Goal: Share content: Share content

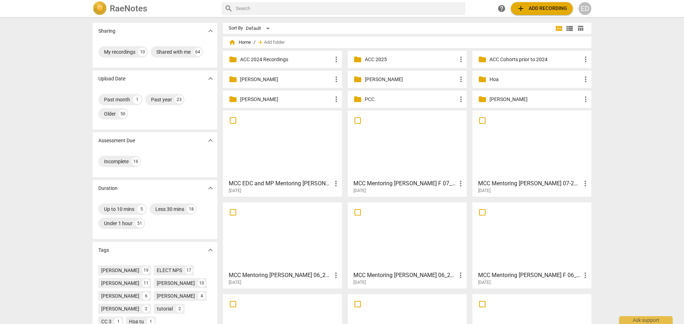
click at [586, 9] on div "ED" at bounding box center [584, 8] width 13 height 13
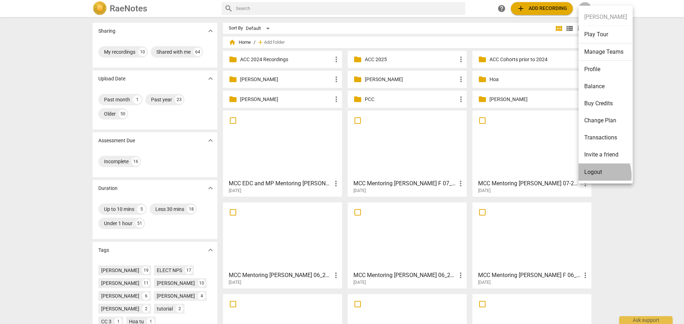
click at [591, 176] on li "Logout" at bounding box center [605, 172] width 54 height 17
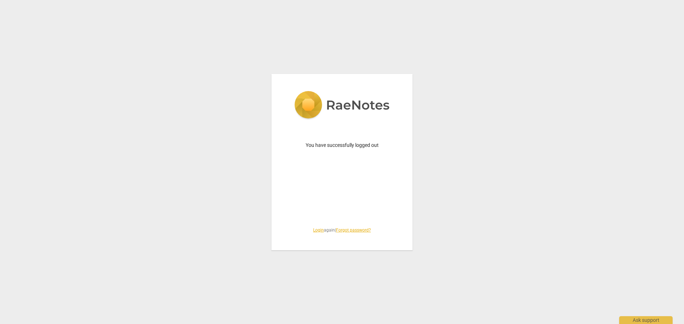
click at [314, 232] on link "Login" at bounding box center [318, 230] width 11 height 5
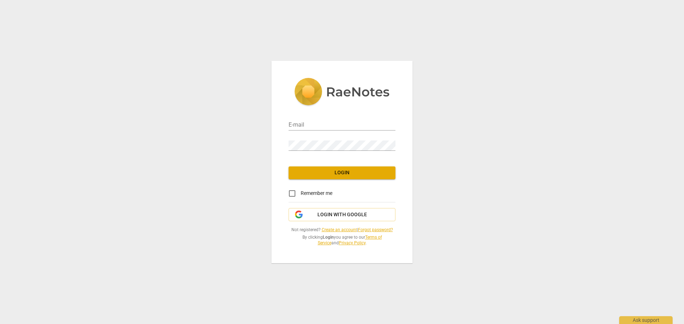
type input "[EMAIL_ADDRESS][DOMAIN_NAME]"
click at [325, 174] on span "Login" at bounding box center [341, 172] width 95 height 7
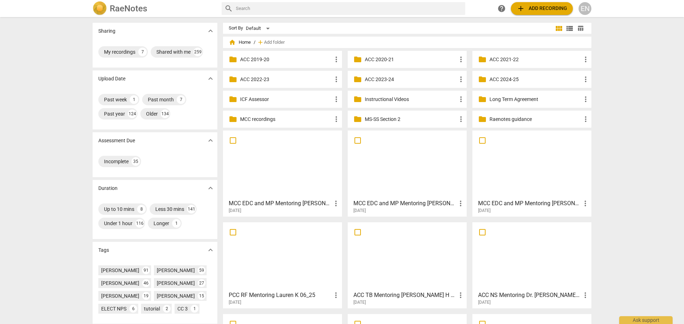
click at [255, 11] on input "text" at bounding box center [349, 8] width 226 height 11
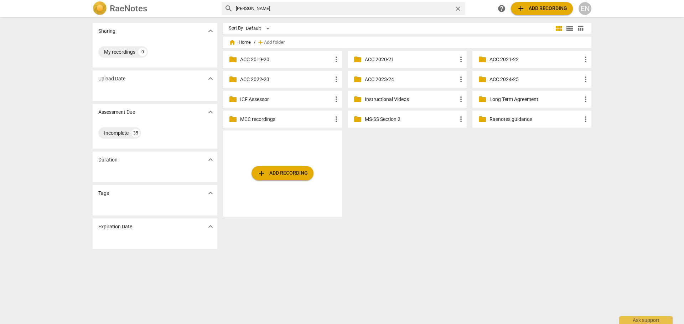
click at [244, 79] on p "ACC 2022-23" at bounding box center [286, 79] width 92 height 7
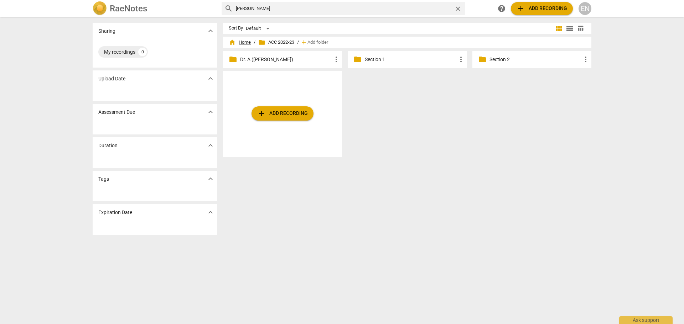
click at [245, 42] on span "home Home" at bounding box center [240, 42] width 22 height 7
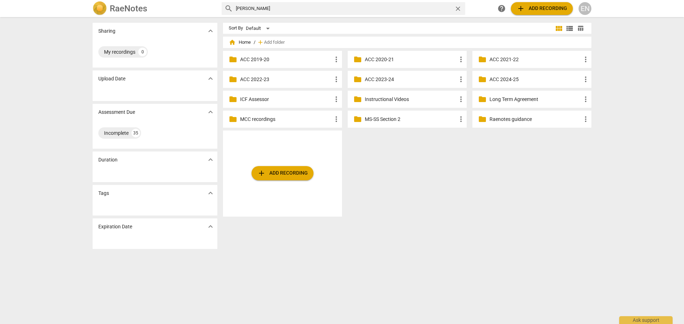
click at [380, 77] on p "ACC 2023-24" at bounding box center [411, 79] width 92 height 7
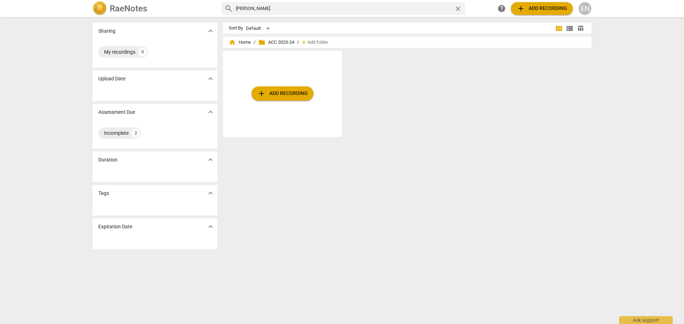
click at [286, 43] on span "folder ACC 2023-24" at bounding box center [276, 42] width 36 height 7
click at [240, 44] on span "home Home" at bounding box center [240, 42] width 22 height 7
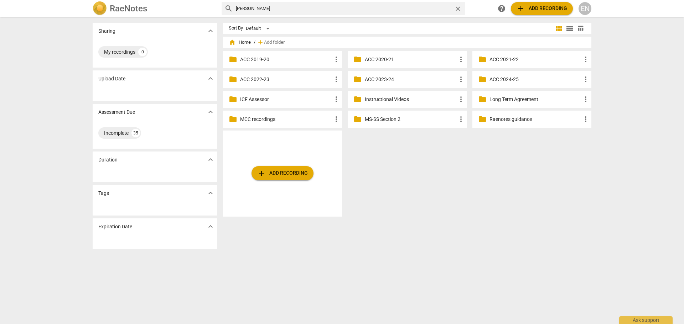
click at [253, 7] on input "[PERSON_NAME]" at bounding box center [343, 8] width 215 height 11
type input "lulu"
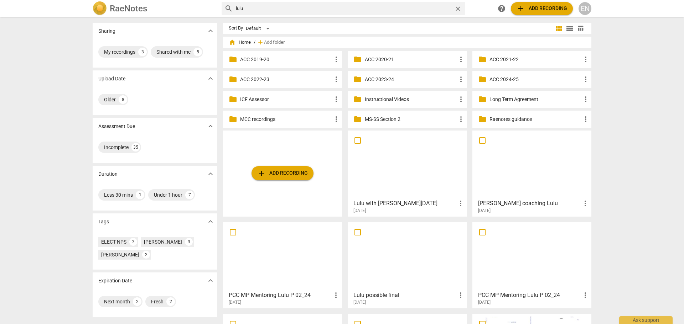
drag, startPoint x: 255, startPoint y: 11, endPoint x: 219, endPoint y: 6, distance: 35.5
click at [219, 6] on div "RaeNotes search [PERSON_NAME] close help add Add recording EN" at bounding box center [342, 8] width 510 height 14
type input "[PERSON_NAME]"
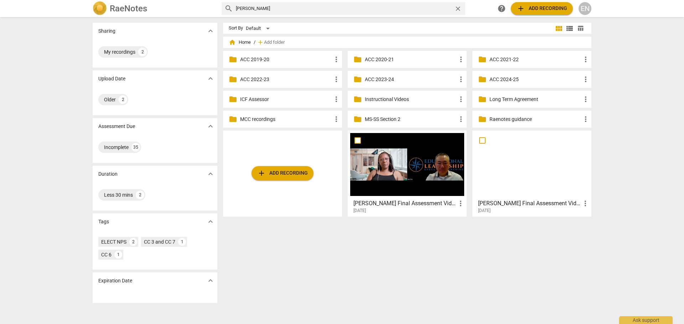
click at [425, 203] on h3 "[PERSON_NAME] Final Assessment Video" at bounding box center [404, 203] width 103 height 9
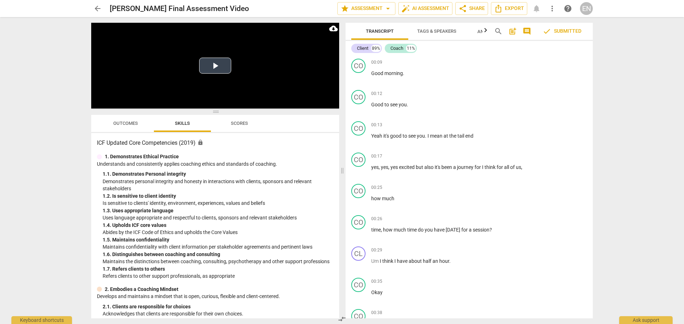
click at [219, 63] on button "Play Video" at bounding box center [215, 66] width 32 height 16
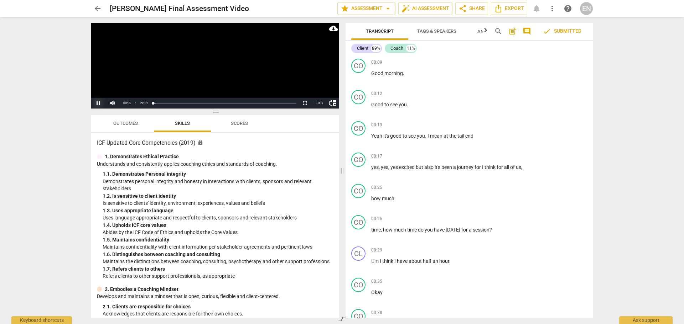
click at [97, 102] on button "Pause" at bounding box center [98, 103] width 14 height 11
click at [465, 11] on span "share" at bounding box center [462, 8] width 9 height 9
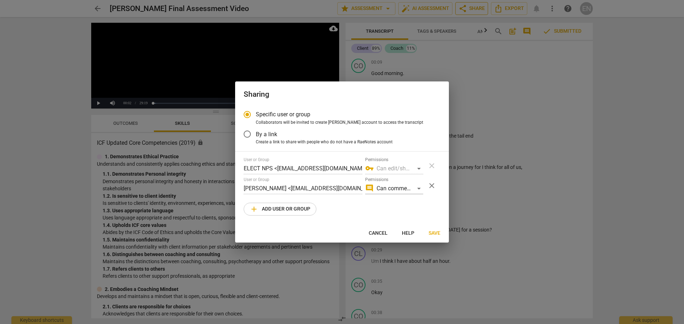
radio input "false"
click at [261, 137] on span "By a link" at bounding box center [266, 134] width 21 height 8
click at [256, 137] on input "By a link" at bounding box center [247, 134] width 17 height 17
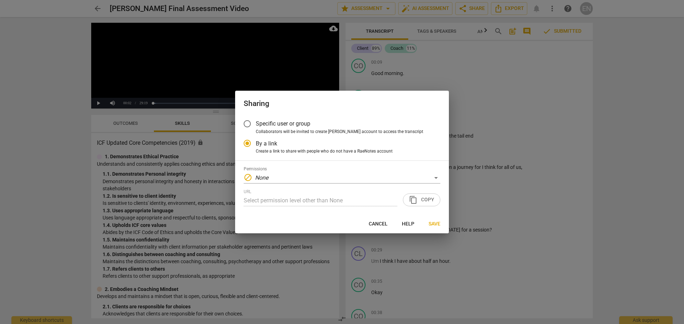
click at [420, 199] on div "URL Select permission level other than None content_copy Copy" at bounding box center [342, 197] width 197 height 17
click at [436, 224] on span "Save" at bounding box center [434, 224] width 12 height 7
radio input "false"
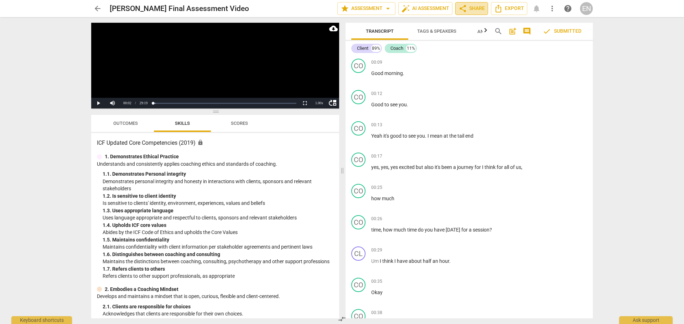
click at [472, 10] on span "share Share" at bounding box center [471, 8] width 26 height 9
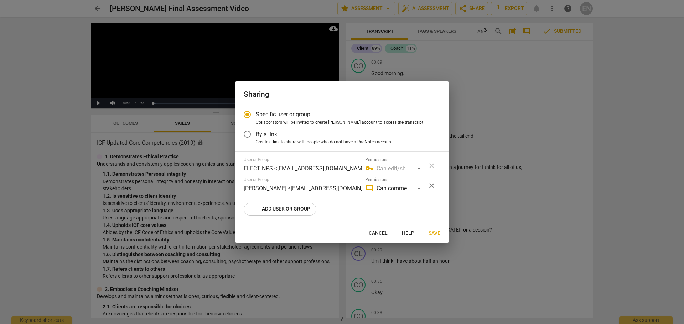
radio input "false"
click at [265, 134] on span "By a link" at bounding box center [266, 134] width 21 height 8
click at [256, 134] on input "By a link" at bounding box center [247, 134] width 17 height 17
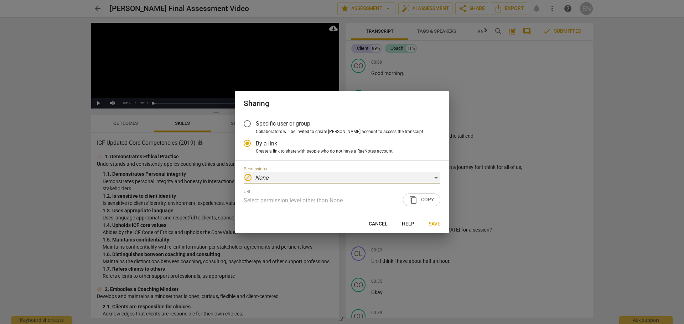
click at [286, 174] on div "block None" at bounding box center [342, 177] width 197 height 11
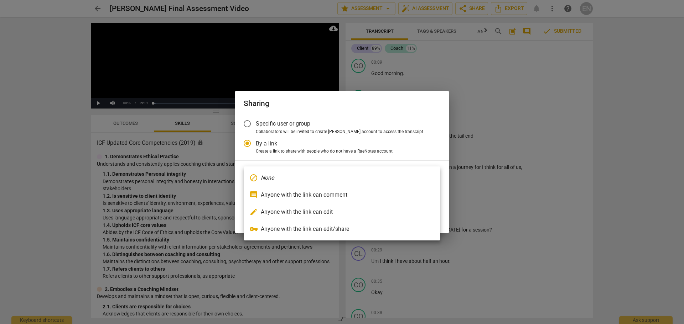
click at [286, 177] on li "block None" at bounding box center [342, 177] width 197 height 17
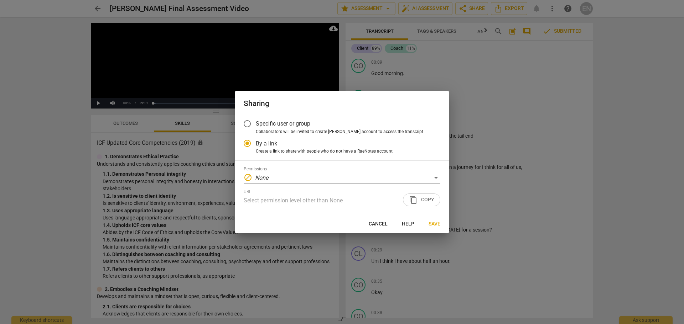
click at [422, 202] on div "URL Select permission level other than None content_copy Copy" at bounding box center [342, 197] width 197 height 17
click at [409, 198] on div "URL Select permission level other than None content_copy Copy" at bounding box center [342, 197] width 197 height 17
click at [412, 200] on div "URL Select permission level other than None content_copy Copy" at bounding box center [342, 197] width 197 height 17
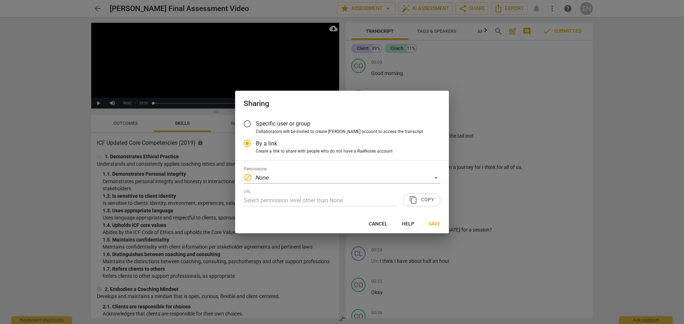
click at [420, 204] on div "URL Select permission level other than None content_copy Copy" at bounding box center [342, 197] width 197 height 17
click at [425, 201] on div "URL Select permission level other than None content_copy Copy" at bounding box center [342, 197] width 197 height 17
click at [423, 200] on div "URL Select permission level other than None content_copy Copy" at bounding box center [342, 197] width 197 height 17
click at [430, 226] on span "Save" at bounding box center [434, 224] width 12 height 7
radio input "false"
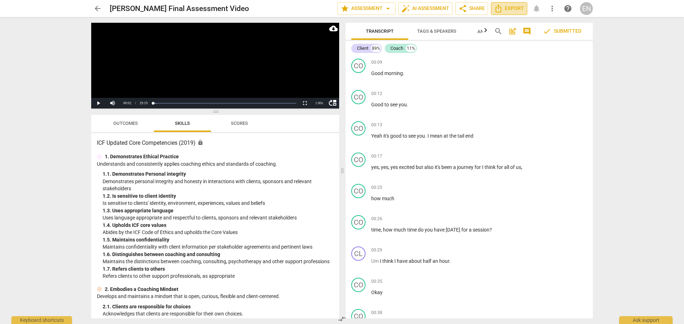
click at [509, 10] on span "Export" at bounding box center [509, 8] width 30 height 9
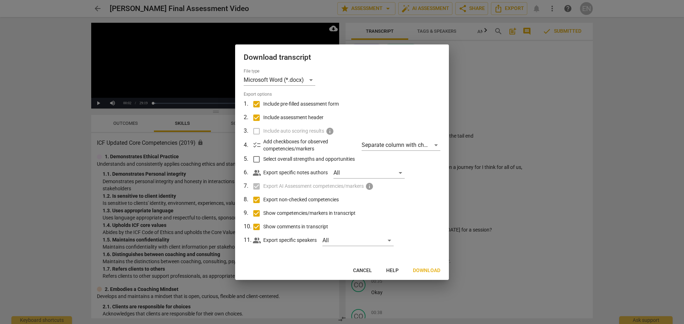
click at [361, 268] on span "Cancel" at bounding box center [362, 270] width 19 height 7
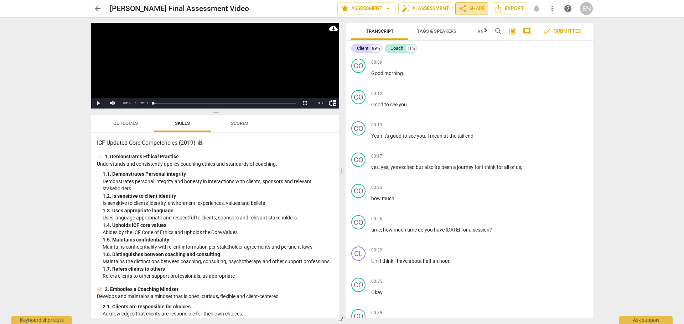
click at [476, 6] on span "share Share" at bounding box center [471, 8] width 26 height 9
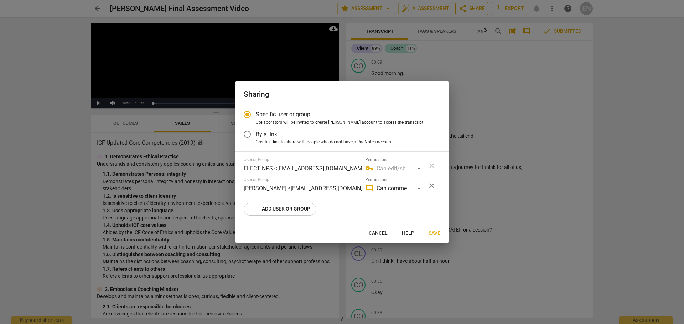
radio input "false"
click at [288, 139] on label "By a link" at bounding box center [337, 134] width 196 height 17
click at [256, 139] on input "By a link" at bounding box center [247, 134] width 17 height 17
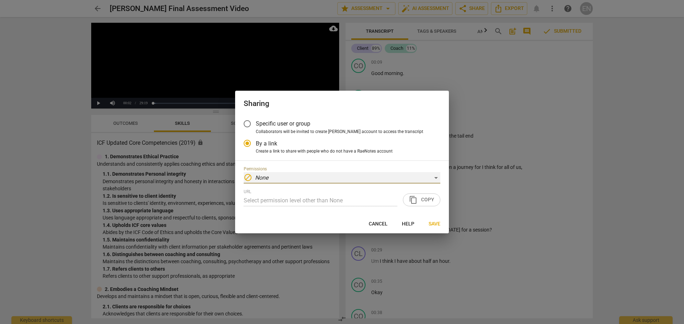
click at [434, 180] on div "block None" at bounding box center [342, 177] width 197 height 11
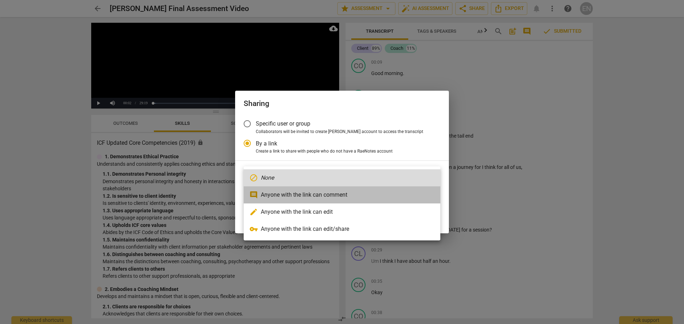
click at [329, 194] on li "comment Anyone with the link can comment" at bounding box center [342, 195] width 197 height 17
radio input "false"
type input "[URL][DOMAIN_NAME]"
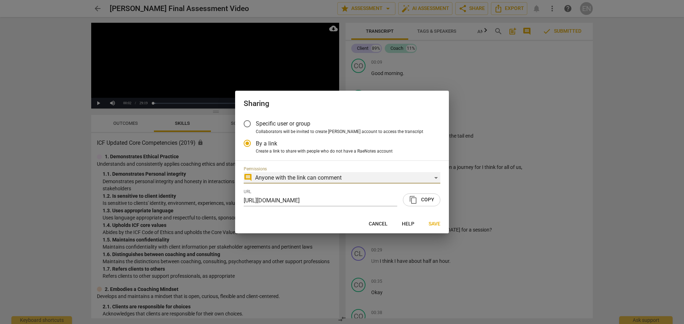
click at [418, 179] on div "comment Anyone with the link can comment" at bounding box center [342, 177] width 197 height 11
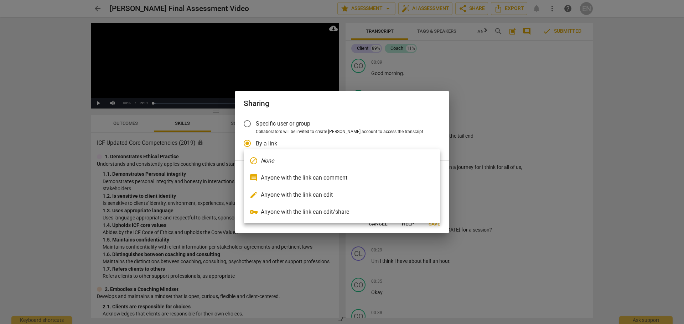
click at [416, 178] on li "comment Anyone with the link can comment" at bounding box center [342, 177] width 197 height 17
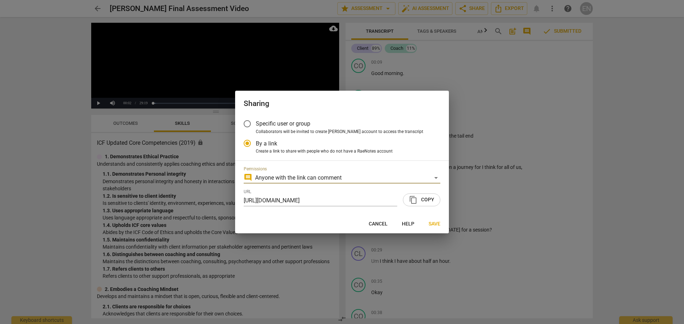
click at [423, 200] on span "content_copy Copy" at bounding box center [421, 200] width 25 height 9
click at [436, 222] on span "Save" at bounding box center [434, 224] width 12 height 7
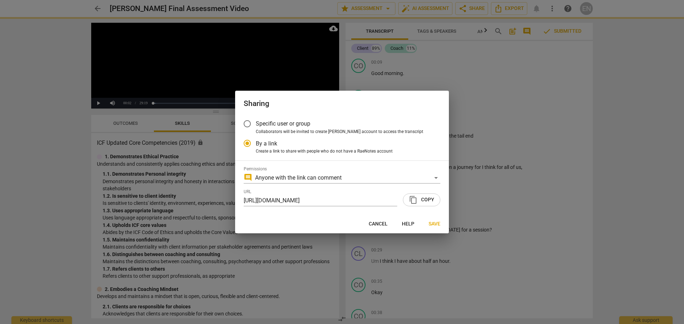
radio input "false"
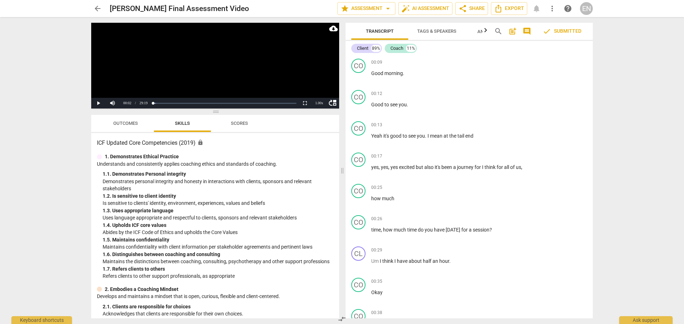
click at [93, 8] on span "arrow_back" at bounding box center [97, 8] width 9 height 9
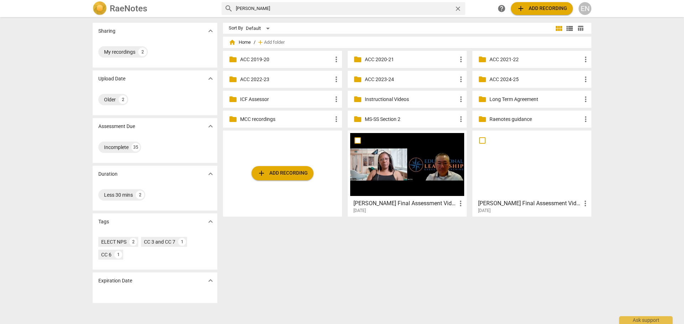
click at [539, 205] on h3 "[PERSON_NAME] Final Assessment Video (Assessment request)" at bounding box center [529, 203] width 103 height 9
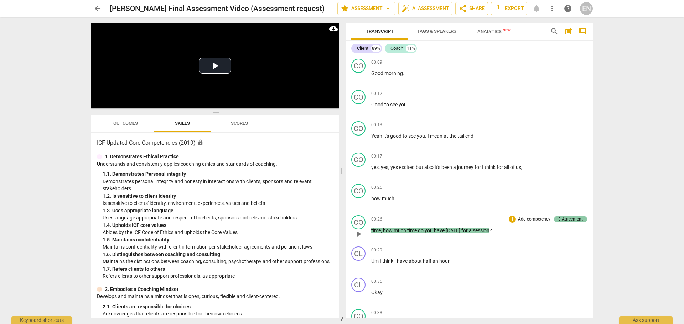
click at [562, 221] on div "3.Agreement" at bounding box center [570, 219] width 25 height 6
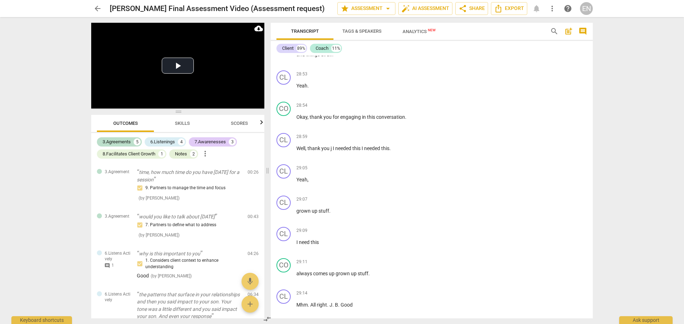
scroll to position [4291, 0]
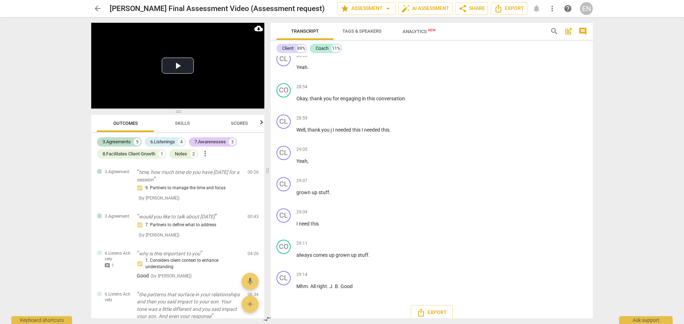
click at [95, 6] on span "arrow_back" at bounding box center [97, 8] width 9 height 9
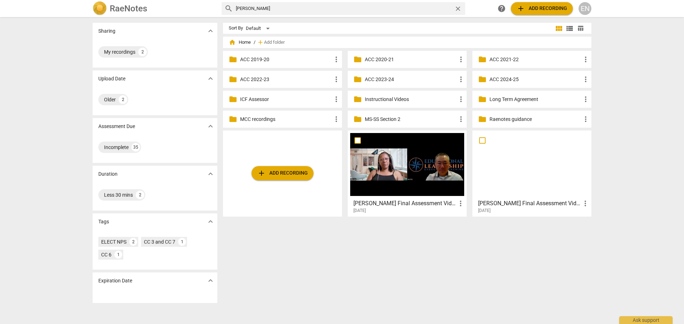
click at [392, 96] on p "Instructional Videos" at bounding box center [411, 99] width 92 height 7
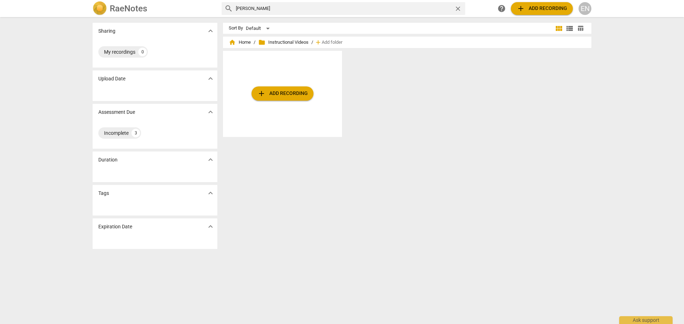
click at [238, 38] on div "home Home / folder Instructional Videos / add Add folder" at bounding box center [407, 42] width 357 height 11
click at [245, 43] on span "home Home" at bounding box center [240, 42] width 22 height 7
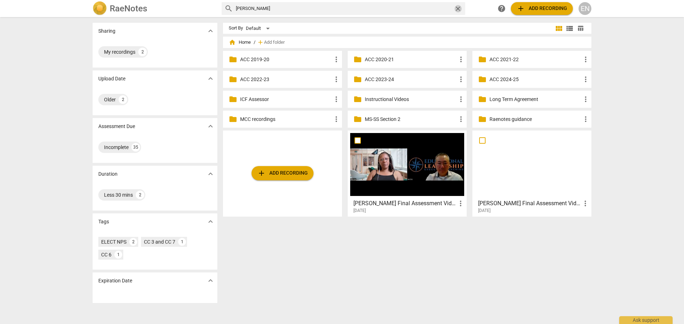
click at [456, 9] on span "close" at bounding box center [457, 8] width 7 height 7
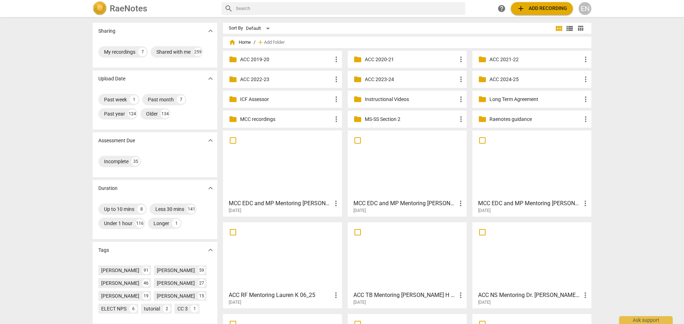
click at [396, 99] on p "Instructional Videos" at bounding box center [411, 99] width 92 height 7
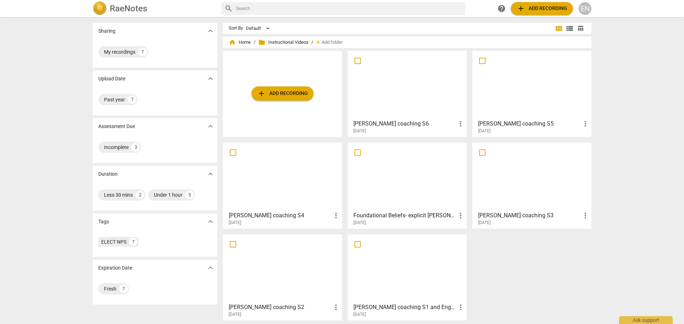
click at [287, 43] on span "folder Instructional Videos" at bounding box center [283, 42] width 50 height 7
click at [286, 39] on span "folder Instructional Videos" at bounding box center [283, 42] width 50 height 7
click at [246, 42] on span "home Home" at bounding box center [240, 42] width 22 height 7
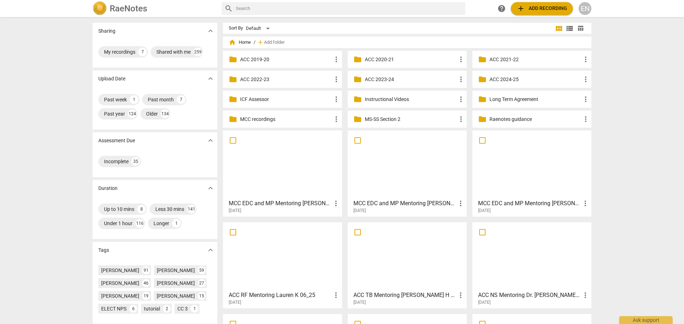
click at [375, 99] on p "Instructional Videos" at bounding box center [411, 99] width 92 height 7
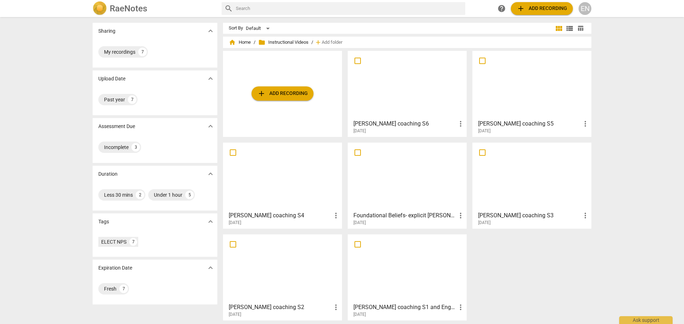
click at [261, 41] on span "folder" at bounding box center [261, 42] width 7 height 7
click at [274, 43] on span "folder Instructional Videos" at bounding box center [283, 42] width 50 height 7
click at [259, 42] on span "folder" at bounding box center [261, 42] width 7 height 7
click at [245, 42] on span "home Home" at bounding box center [240, 42] width 22 height 7
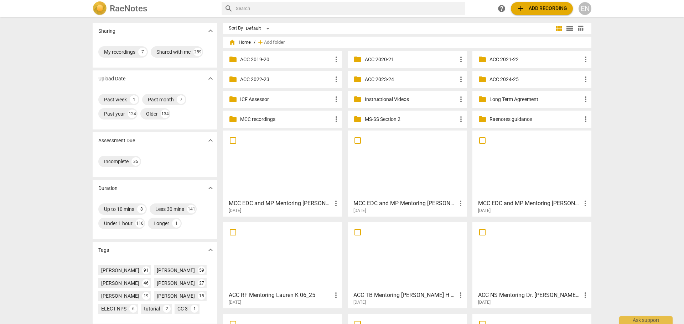
click at [254, 9] on input "text" at bounding box center [349, 8] width 226 height 11
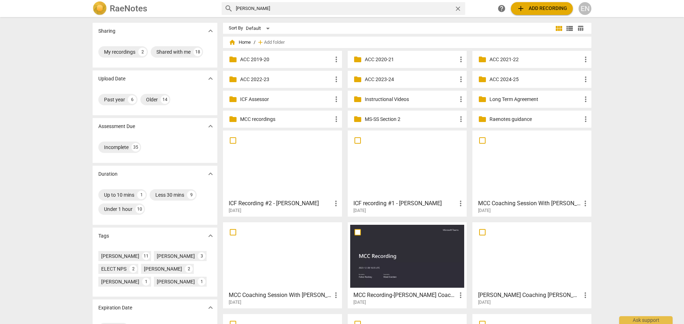
drag, startPoint x: 256, startPoint y: 10, endPoint x: 168, endPoint y: -7, distance: 89.2
click at [168, 0] on html "RaeNotes search [PERSON_NAME] close help add Add recording EN Sharing expand_mo…" at bounding box center [342, 0] width 684 height 0
type input "[PERSON_NAME]"
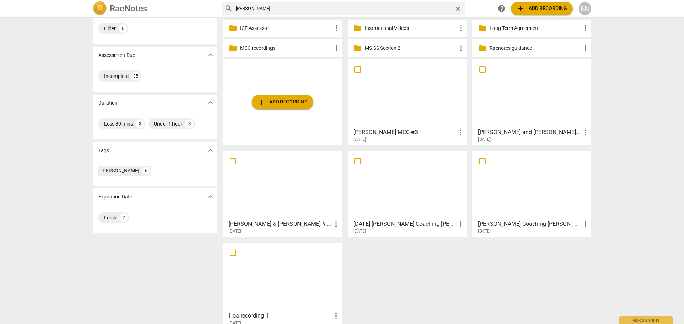
scroll to position [82, 0]
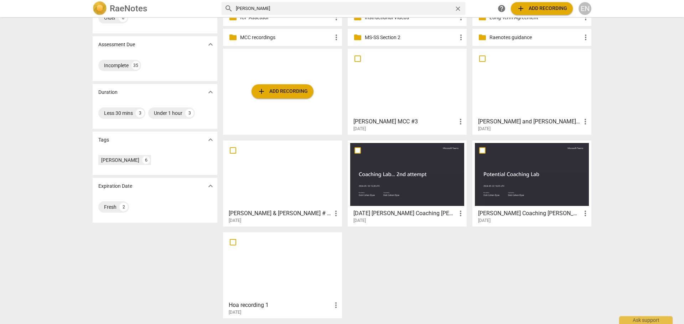
click at [296, 194] on div at bounding box center [282, 174] width 114 height 63
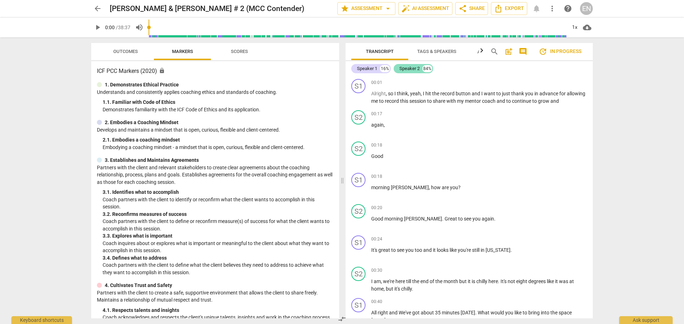
click at [407, 70] on div "Speaker 2" at bounding box center [409, 68] width 20 height 7
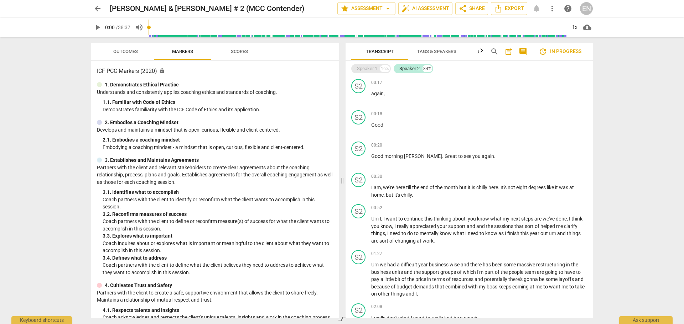
click at [376, 69] on div "Speaker 1" at bounding box center [367, 68] width 20 height 7
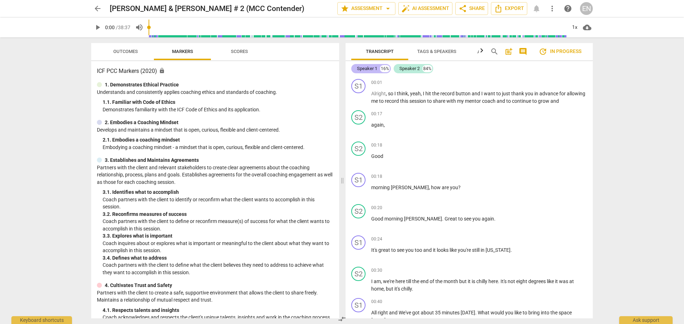
click at [376, 69] on div "Speaker 1" at bounding box center [367, 68] width 20 height 7
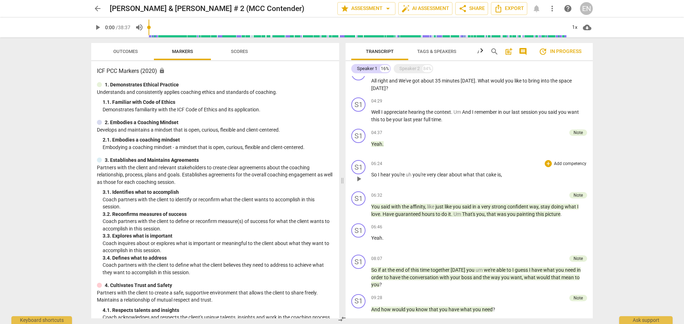
scroll to position [178, 0]
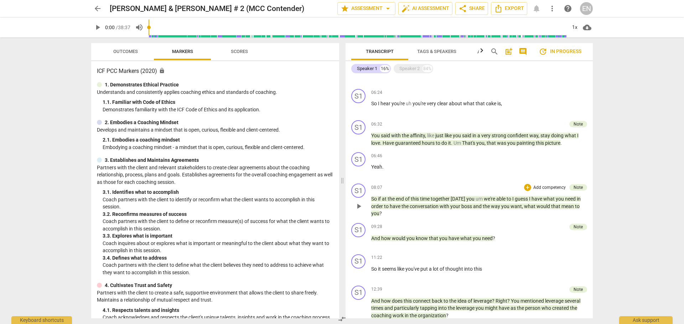
click at [391, 199] on span "the" at bounding box center [391, 199] width 8 height 6
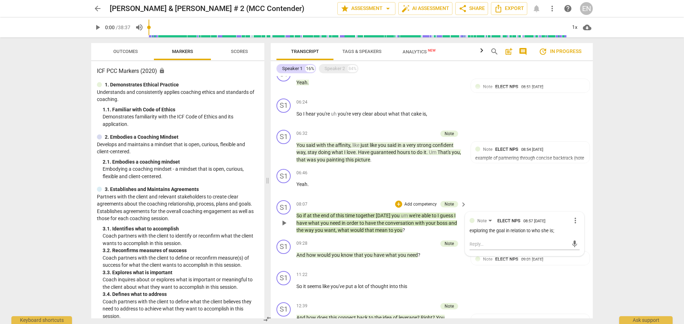
click at [391, 177] on div "06:46 + Add competency keyboard_arrow_right" at bounding box center [381, 173] width 171 height 8
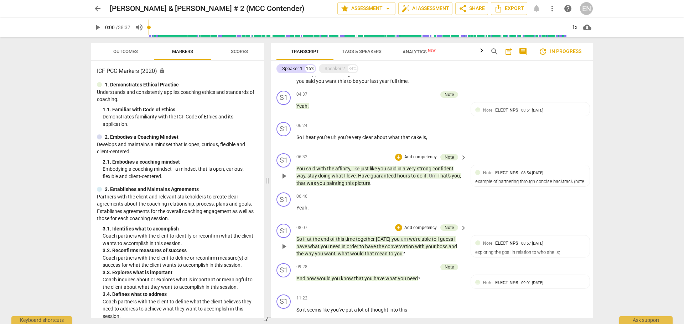
click at [312, 171] on span "said" at bounding box center [311, 169] width 10 height 6
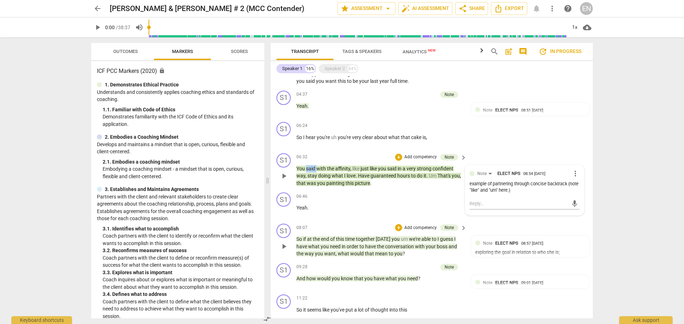
click at [312, 171] on span "said" at bounding box center [311, 169] width 10 height 6
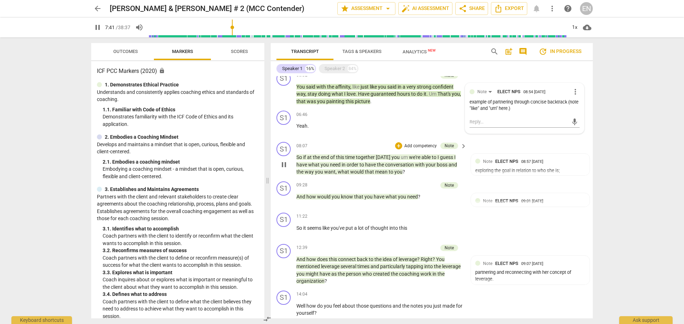
scroll to position [0, 0]
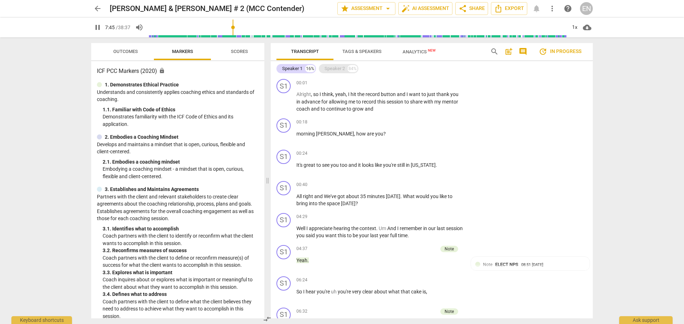
click at [322, 69] on div "Speaker 2 84%" at bounding box center [339, 68] width 40 height 9
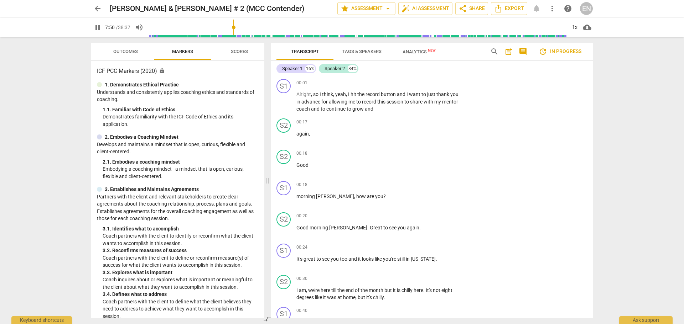
click at [98, 29] on span "pause" at bounding box center [97, 27] width 9 height 9
type input "471"
click at [100, 7] on span "arrow_back" at bounding box center [97, 8] width 9 height 9
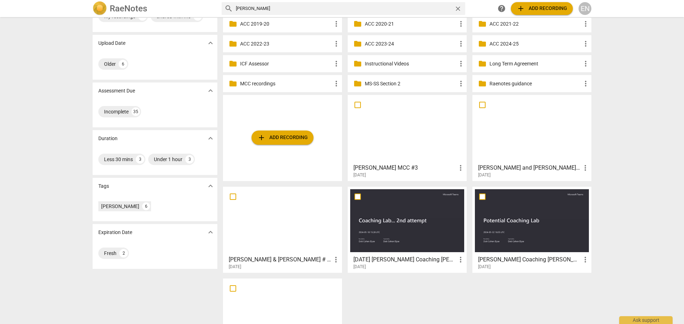
scroll to position [82, 0]
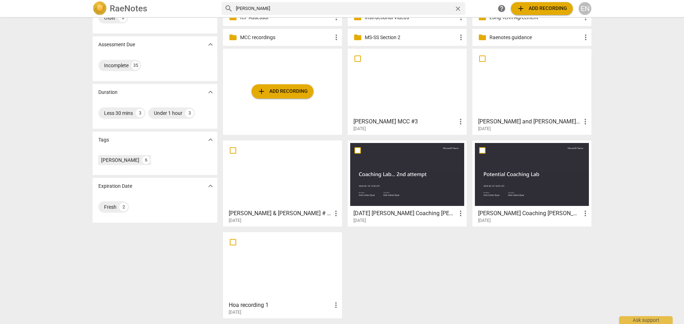
click at [309, 161] on div at bounding box center [282, 174] width 114 height 63
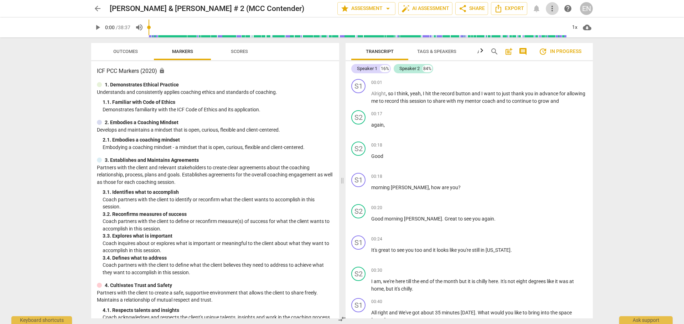
click at [553, 11] on span "more_vert" at bounding box center [552, 8] width 9 height 9
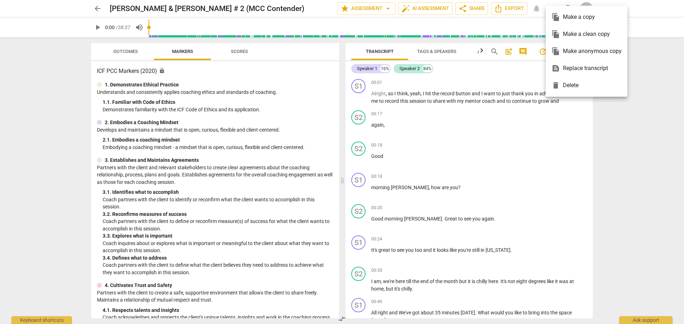
click at [566, 17] on div "file_copy Make a copy" at bounding box center [586, 17] width 70 height 17
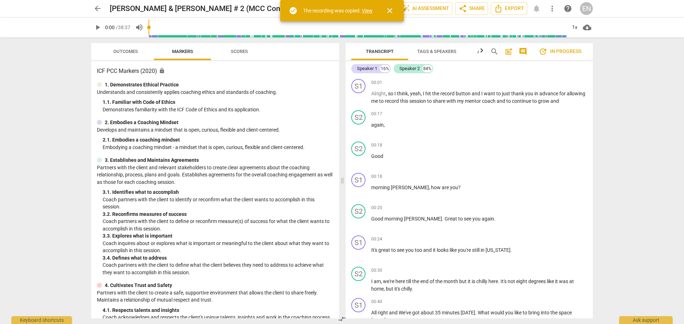
click at [98, 10] on span "arrow_back" at bounding box center [97, 8] width 9 height 9
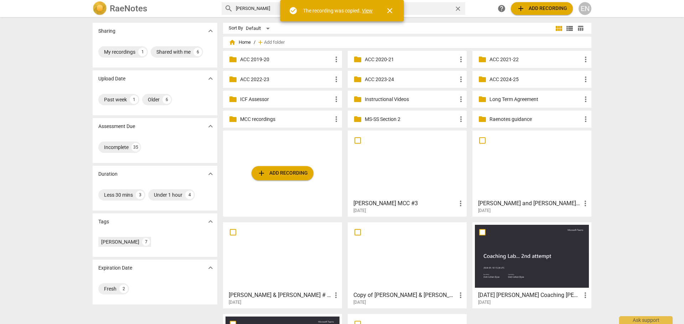
click at [269, 301] on div "[DATE]" at bounding box center [284, 303] width 111 height 6
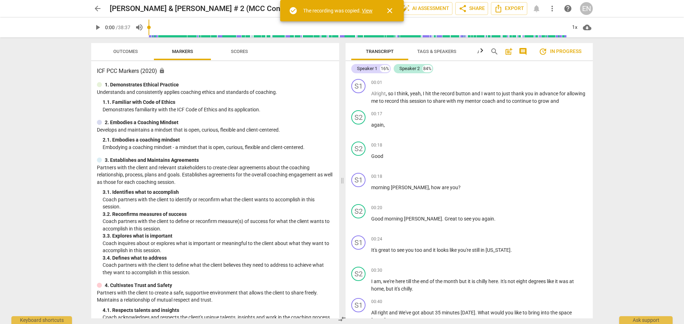
click at [312, 9] on span "edit" at bounding box center [316, 8] width 9 height 9
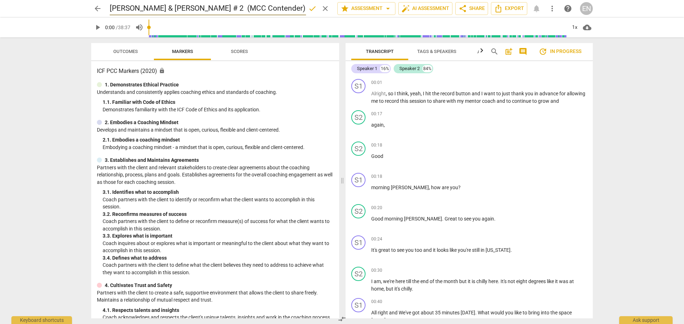
drag, startPoint x: 251, startPoint y: 10, endPoint x: 161, endPoint y: 11, distance: 89.7
click at [161, 11] on input "[PERSON_NAME] & [PERSON_NAME] # 2 (MCC Contender)" at bounding box center [208, 9] width 196 height 14
type input "[PERSON_NAME] & [PERSON_NAME] Audio only"
click at [310, 8] on span "done" at bounding box center [312, 8] width 9 height 9
click at [483, 4] on span "share Share" at bounding box center [471, 8] width 26 height 9
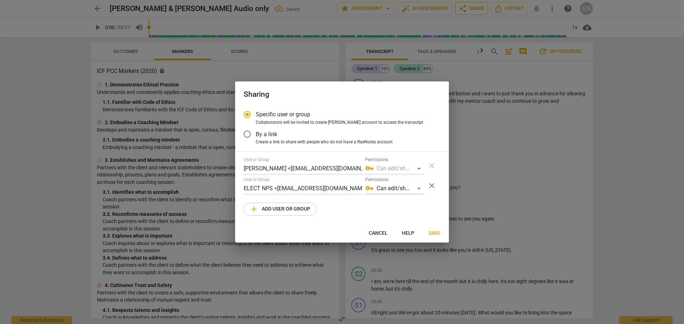
radio input "false"
click at [274, 142] on span "Create a link to share with people who do not have a RaeNotes account" at bounding box center [324, 142] width 137 height 6
click at [0, 0] on input "Create a link to share with people who do not have a RaeNotes account" at bounding box center [0, 0] width 0 height 0
radio input "true"
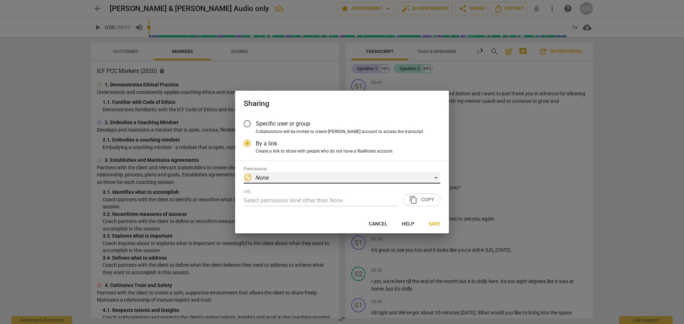
click at [435, 176] on div "block None" at bounding box center [342, 177] width 197 height 11
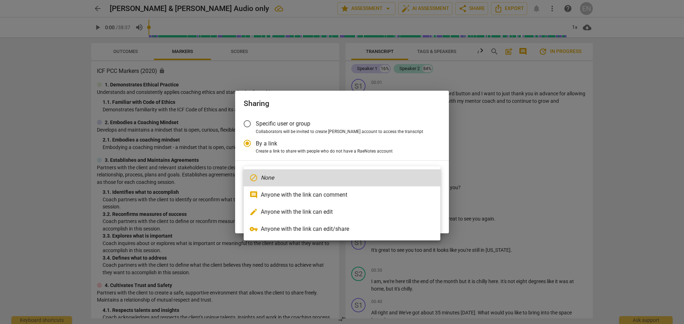
click at [356, 197] on li "comment Anyone with the link can comment" at bounding box center [342, 195] width 197 height 17
type input "[URL][DOMAIN_NAME]"
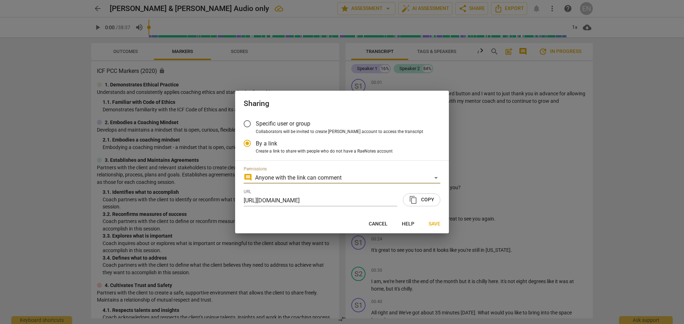
click at [419, 201] on span "content_copy Copy" at bounding box center [421, 200] width 25 height 9
